Goal: Contribute content: Contribute content

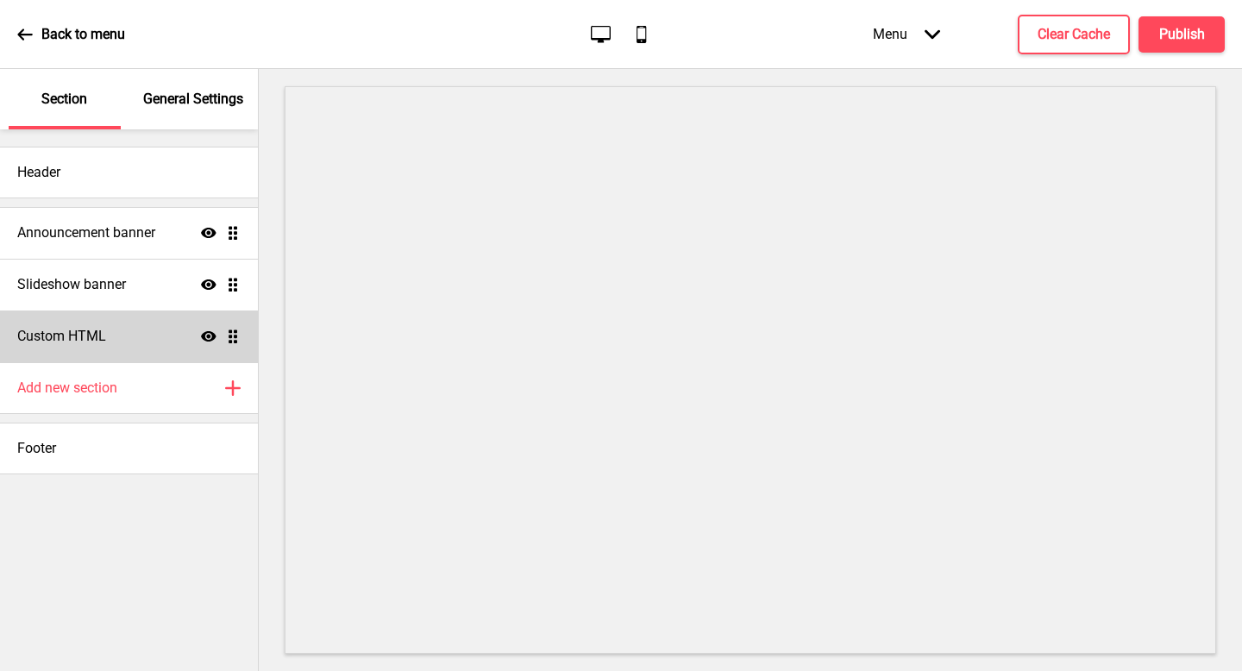
click at [88, 341] on h4 "Custom HTML" at bounding box center [61, 336] width 89 height 19
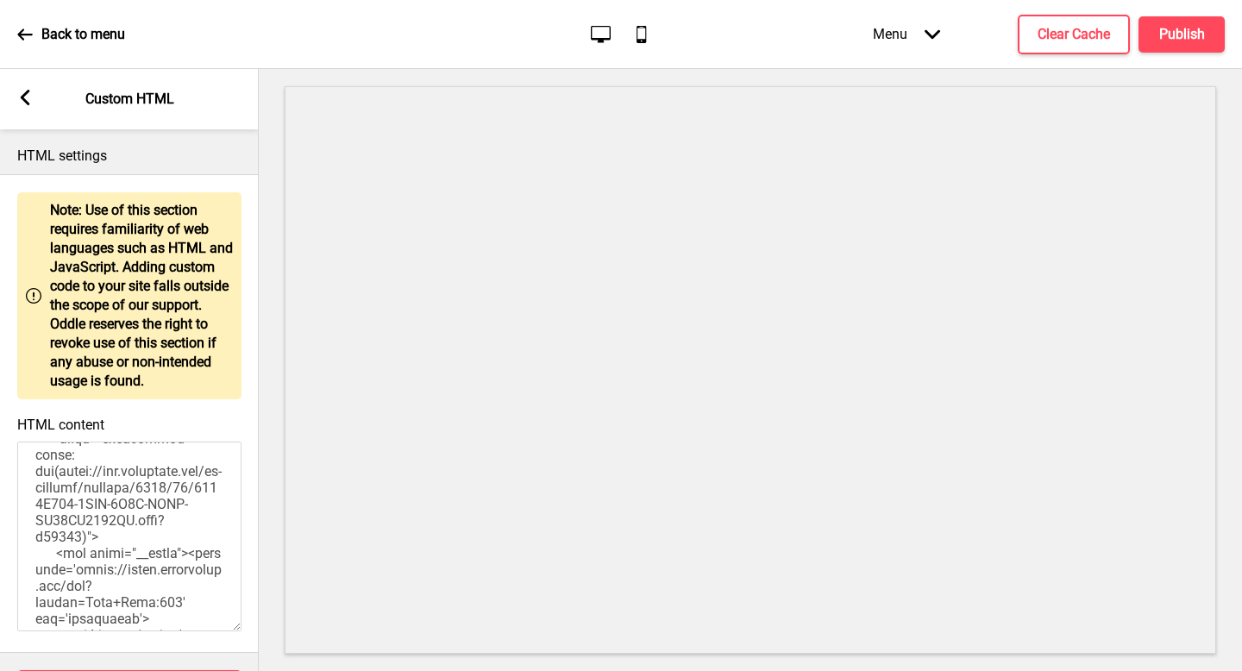
scroll to position [1832, 0]
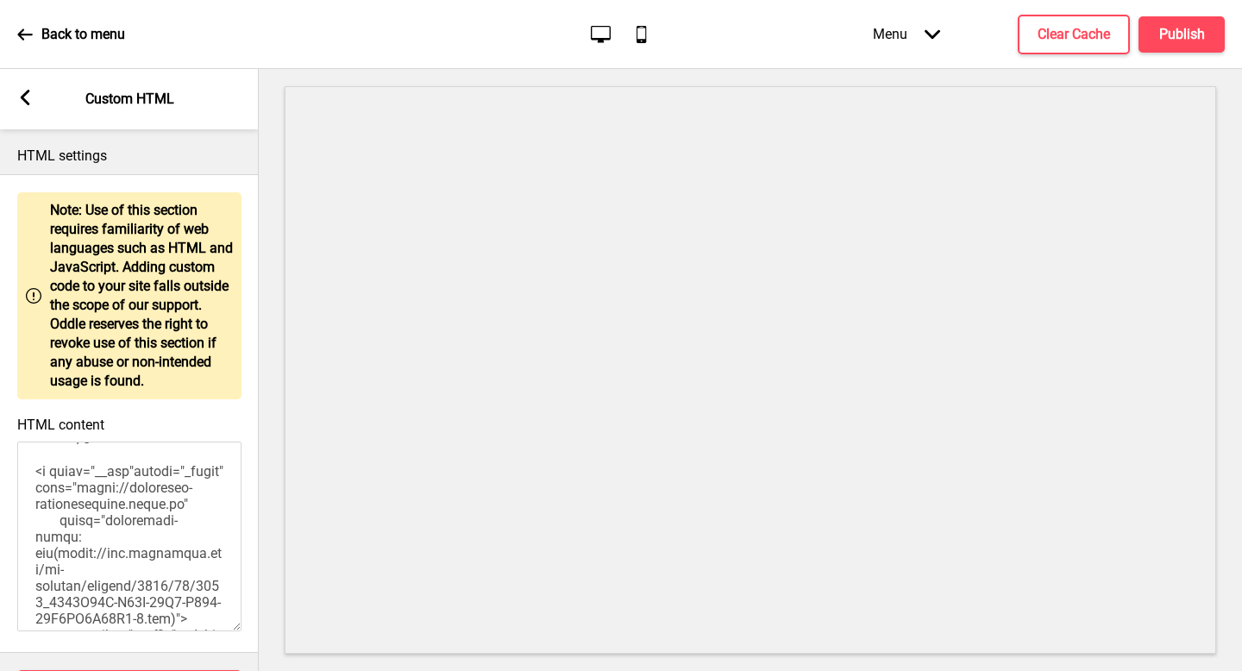
click at [137, 535] on textarea "HTML content" at bounding box center [129, 537] width 224 height 190
type textarea "<style> .__container { max-width: 1200px; margin: 0 auto; text-align: center; }…"
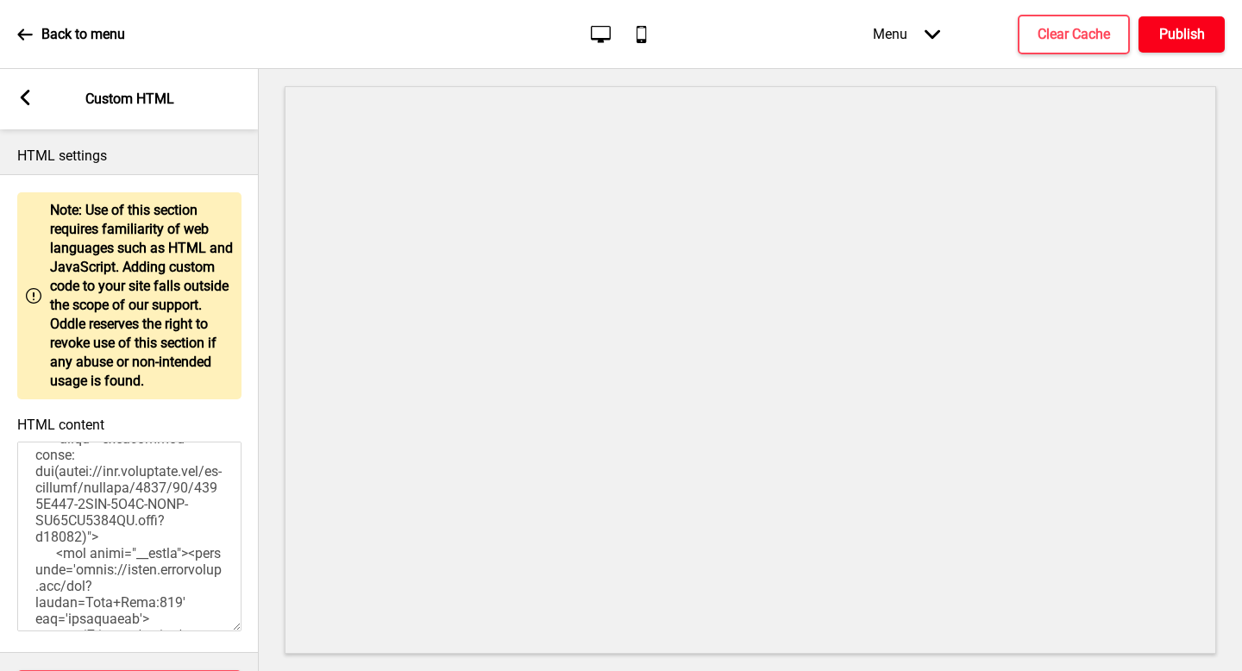
click at [1179, 25] on h4 "Publish" at bounding box center [1182, 34] width 46 height 19
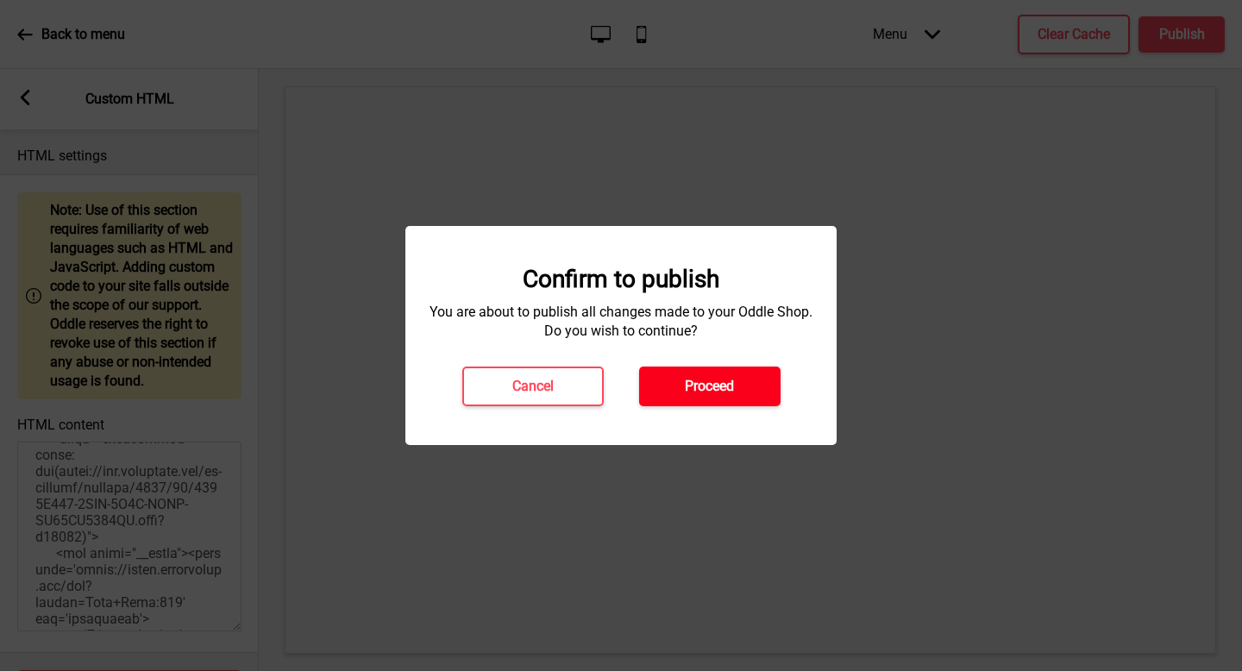
click at [729, 377] on h4 "Proceed" at bounding box center [709, 386] width 49 height 19
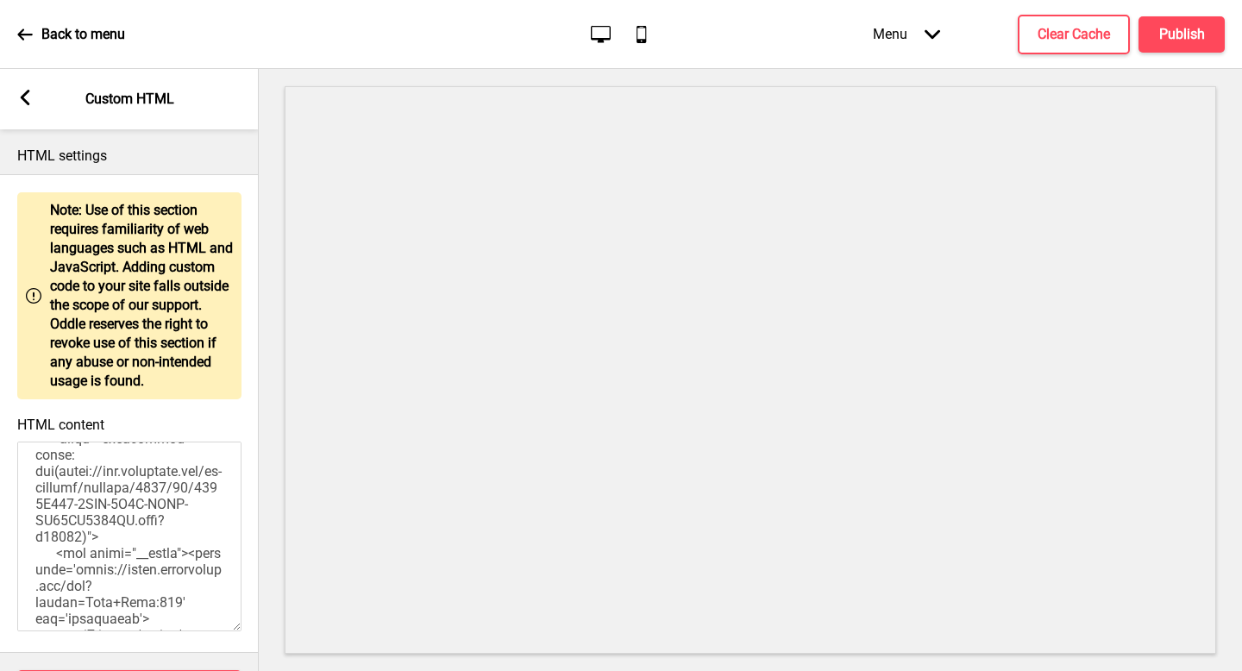
click at [90, 536] on textarea "HTML content" at bounding box center [129, 537] width 224 height 190
drag, startPoint x: 119, startPoint y: 536, endPoint x: 128, endPoint y: 521, distance: 18.2
click at [128, 521] on textarea "HTML content" at bounding box center [129, 537] width 224 height 190
paste textarea "now"
type textarea "<style> .__container { max-width: 1200px; margin: 0 auto; text-align: center; }…"
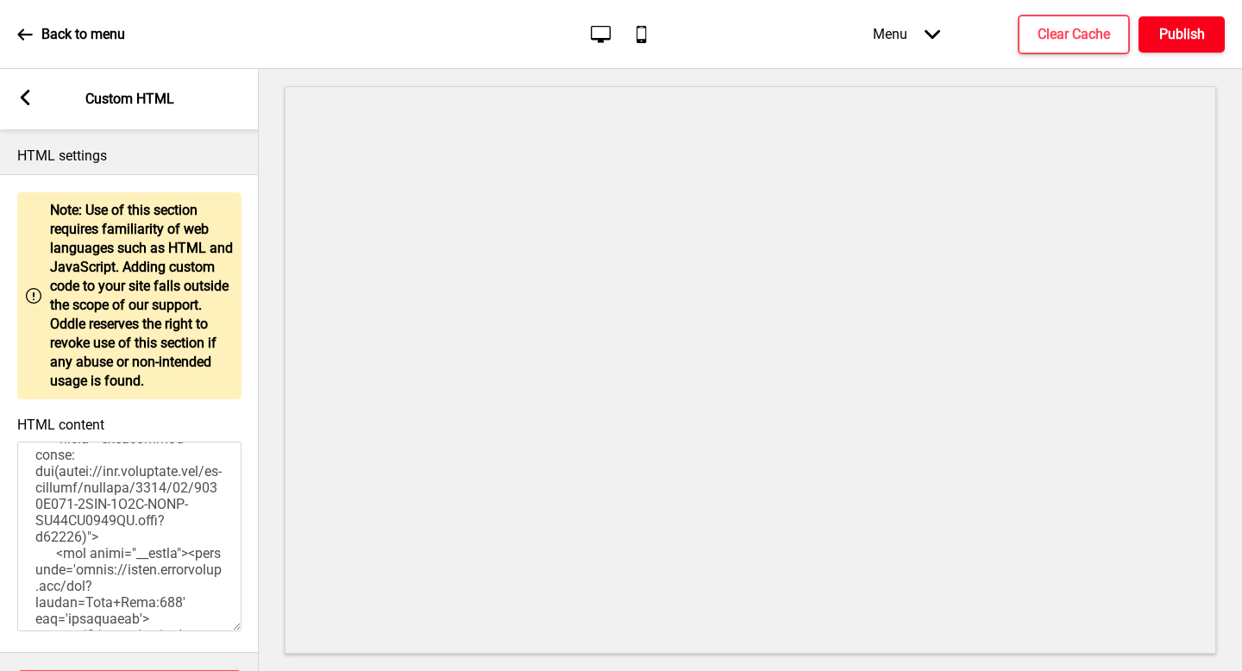
click at [1213, 41] on button "Publish" at bounding box center [1181, 34] width 86 height 36
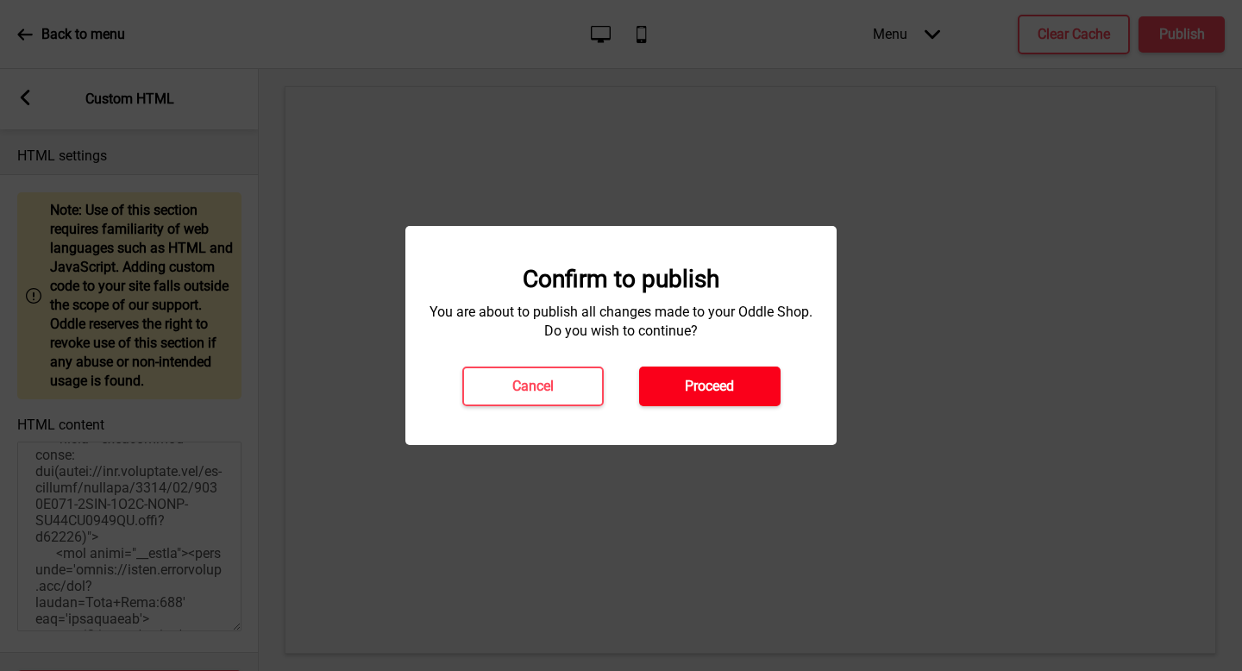
click at [707, 398] on button "Proceed" at bounding box center [709, 386] width 141 height 40
